Goal: Task Accomplishment & Management: Manage account settings

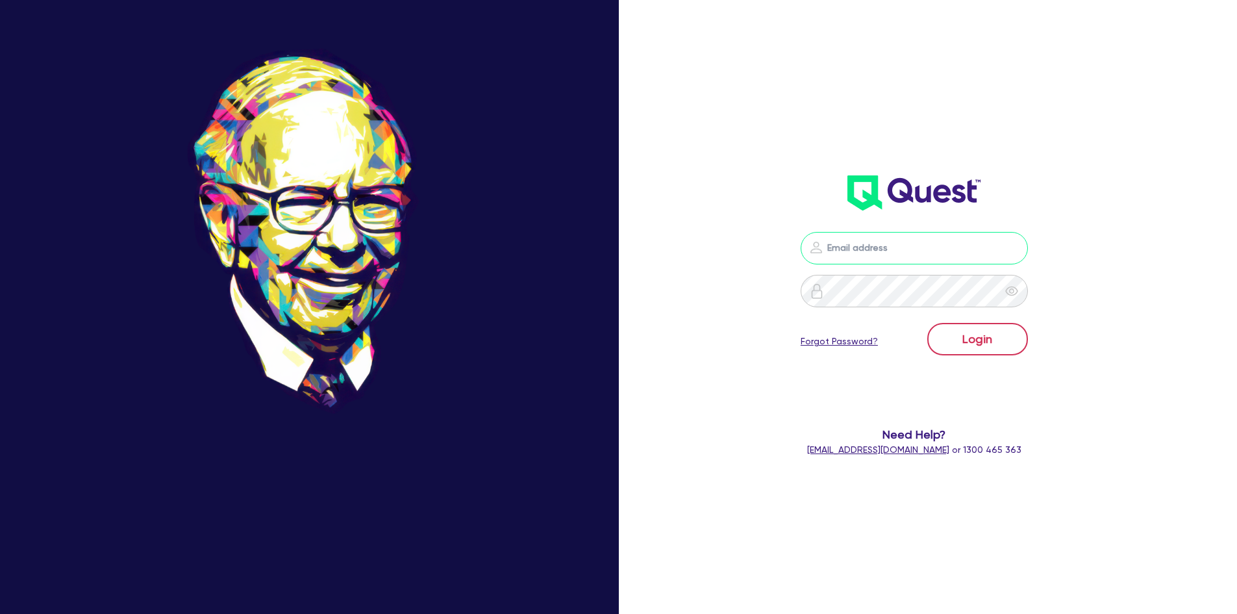
type input "[PERSON_NAME][EMAIL_ADDRESS][PERSON_NAME][DOMAIN_NAME]"
click at [991, 350] on button "Login" at bounding box center [977, 339] width 101 height 32
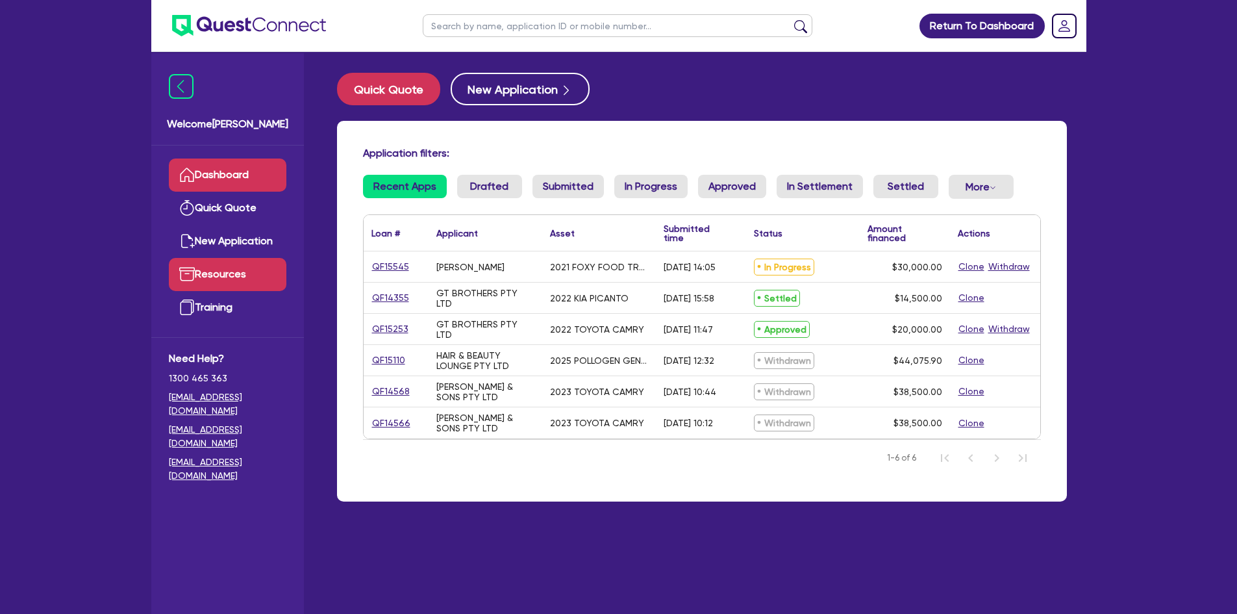
click at [223, 271] on link "Resources" at bounding box center [228, 274] width 118 height 33
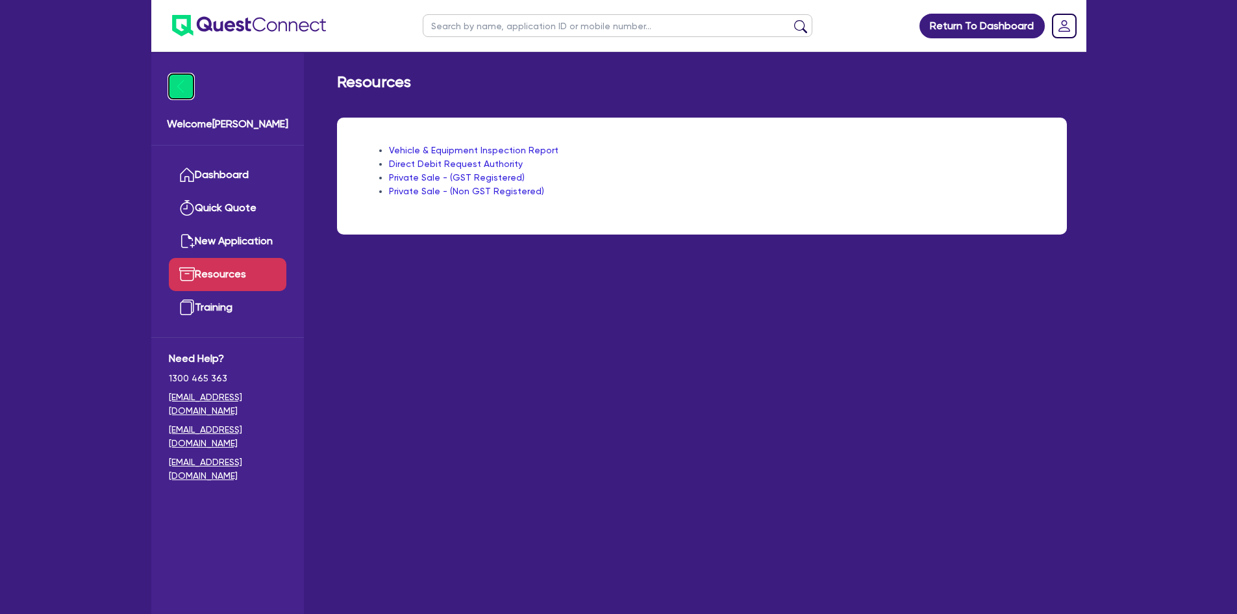
click at [188, 84] on img at bounding box center [181, 86] width 25 height 25
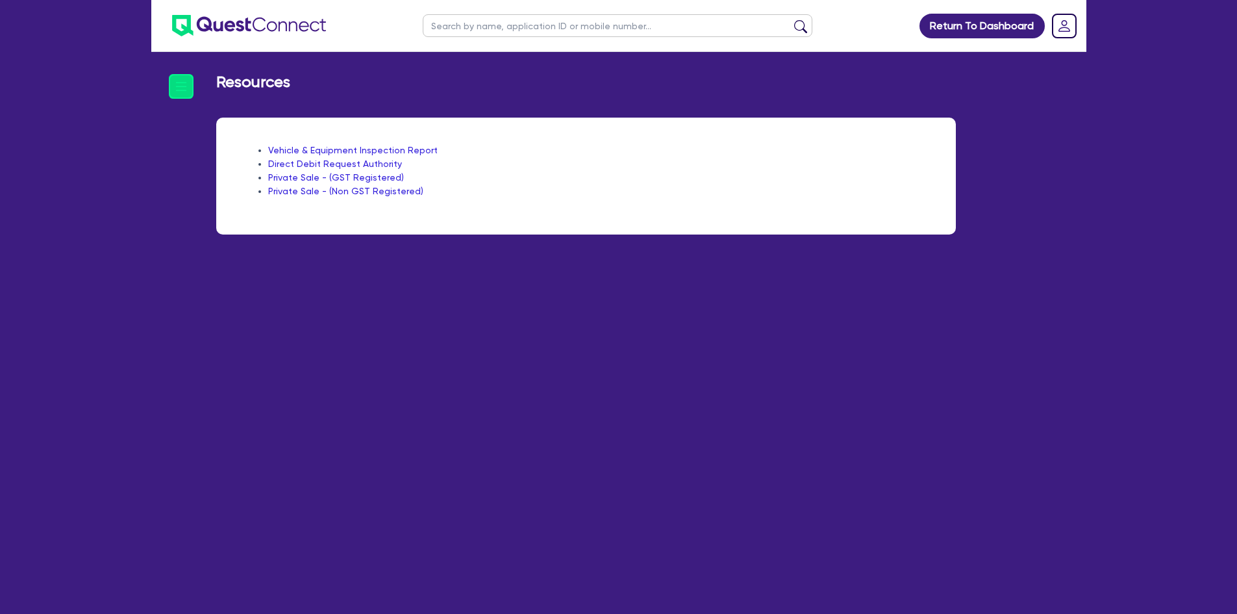
click at [234, 23] on img at bounding box center [249, 25] width 154 height 21
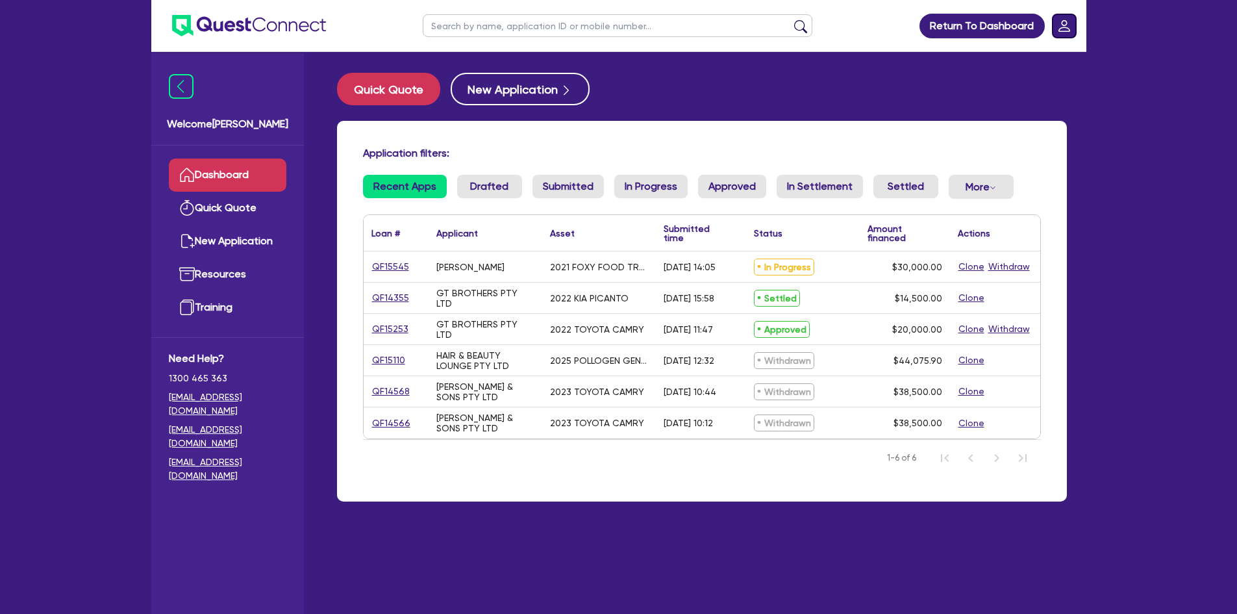
click at [1063, 21] on icon "Dropdown toggle" at bounding box center [1064, 26] width 12 height 12
click at [1005, 54] on link "Edit Profile" at bounding box center [1026, 59] width 97 height 24
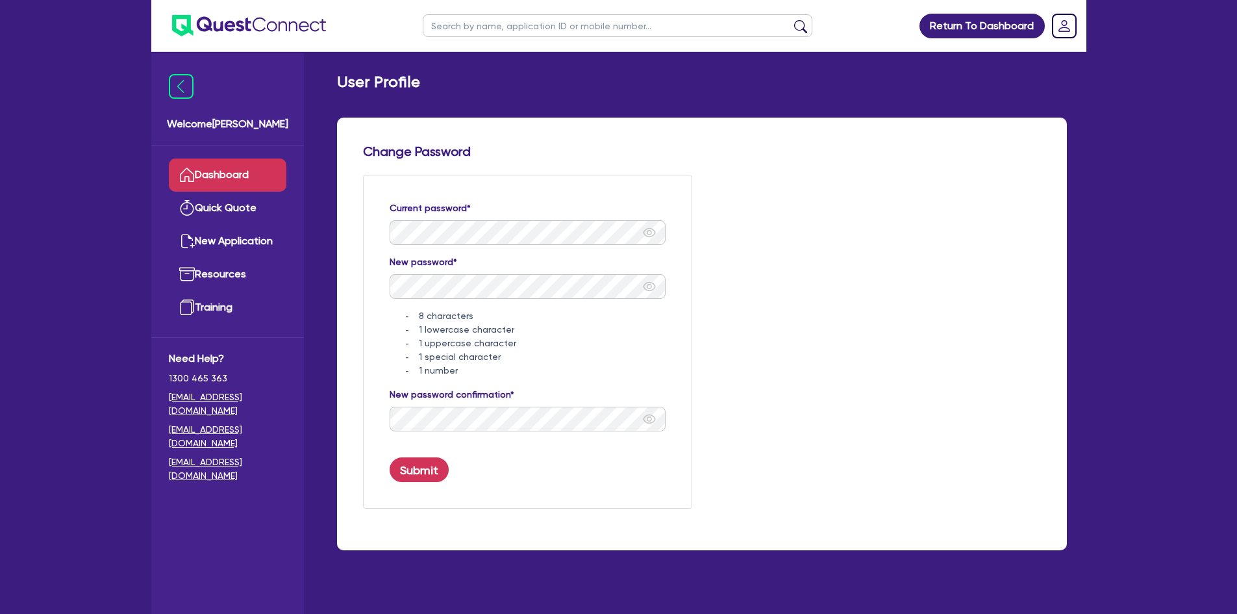
click at [219, 184] on link "Dashboard" at bounding box center [228, 174] width 118 height 33
